Goal: Task Accomplishment & Management: Manage account settings

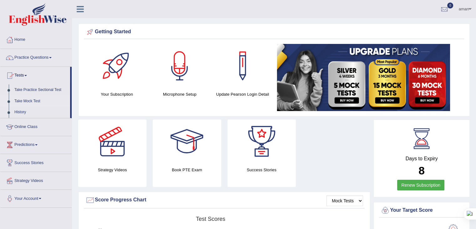
click at [26, 99] on link "Take Mock Test" at bounding box center [41, 100] width 59 height 11
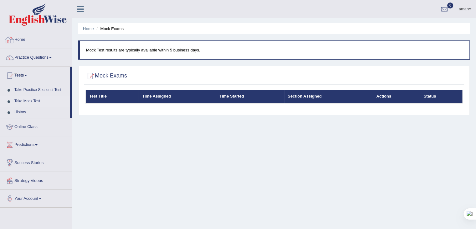
click at [22, 40] on link "Home" at bounding box center [35, 39] width 71 height 16
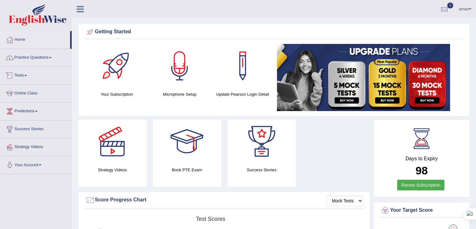
click at [16, 75] on link "Tests" at bounding box center [35, 75] width 71 height 16
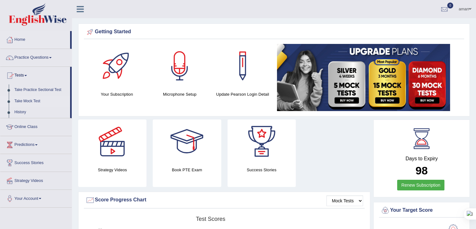
click at [24, 99] on link "Take Mock Test" at bounding box center [41, 100] width 59 height 11
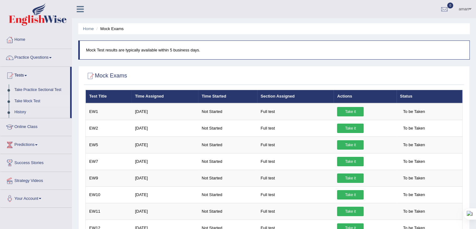
click at [463, 8] on link "aman" at bounding box center [465, 8] width 22 height 16
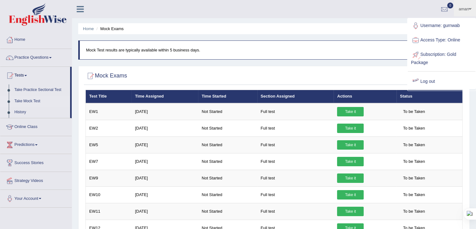
click at [427, 80] on link "Log out" at bounding box center [442, 81] width 68 height 14
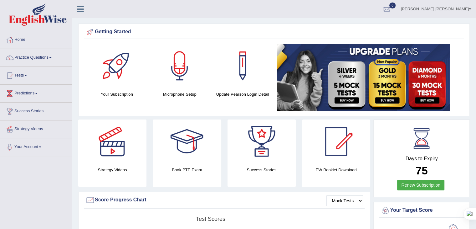
click at [441, 10] on link "Sanderson Motta" at bounding box center [436, 8] width 80 height 16
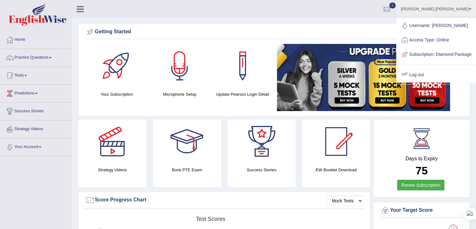
click at [373, 32] on div "Getting Started" at bounding box center [273, 31] width 377 height 9
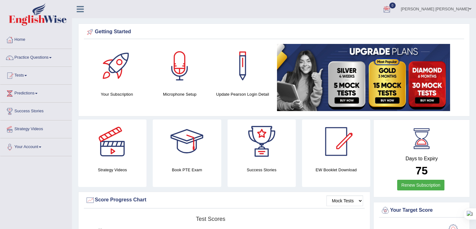
click at [450, 8] on link "Sanderson Motta" at bounding box center [436, 8] width 80 height 16
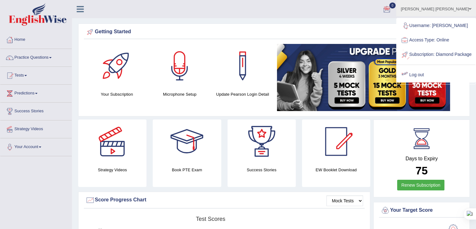
click at [422, 78] on link "Log out" at bounding box center [436, 75] width 79 height 14
